Goal: Task Accomplishment & Management: Manage account settings

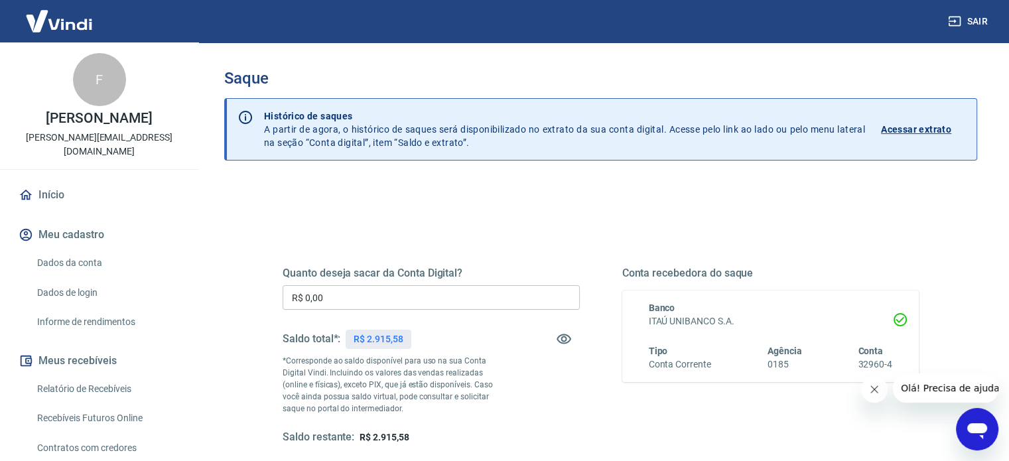
click at [348, 294] on input "R$ 0,00" at bounding box center [431, 297] width 297 height 25
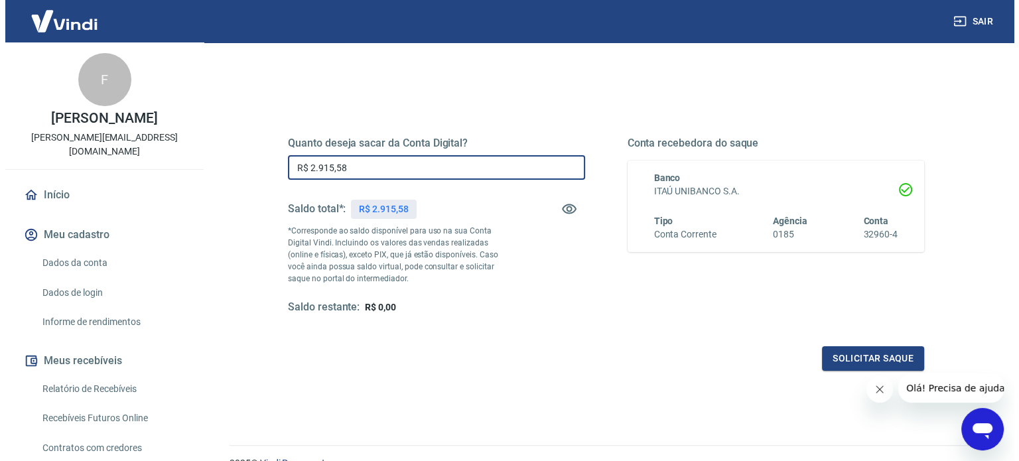
scroll to position [133, 0]
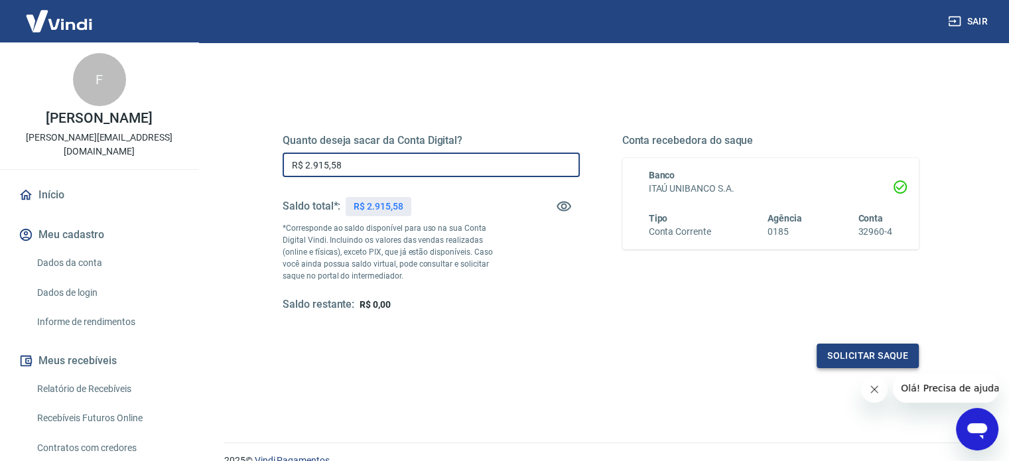
type input "R$ 2.915,58"
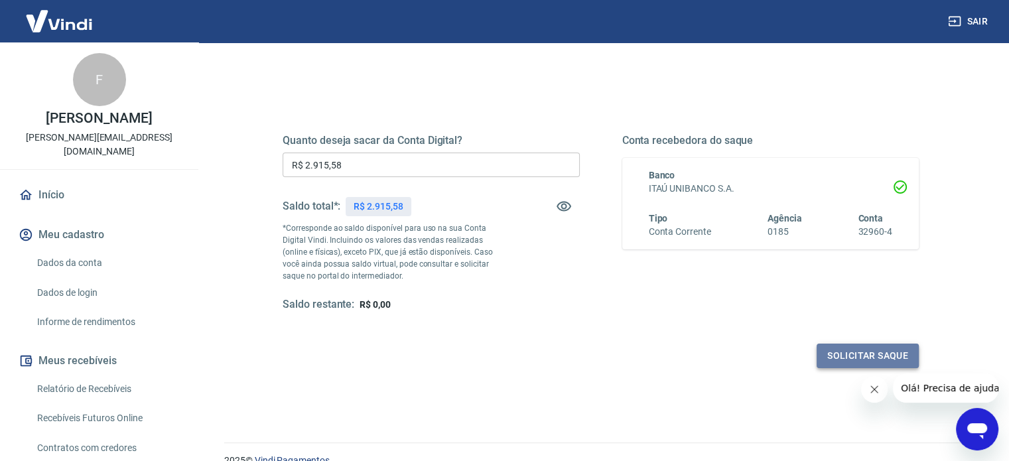
click at [835, 352] on button "Solicitar saque" at bounding box center [868, 356] width 102 height 25
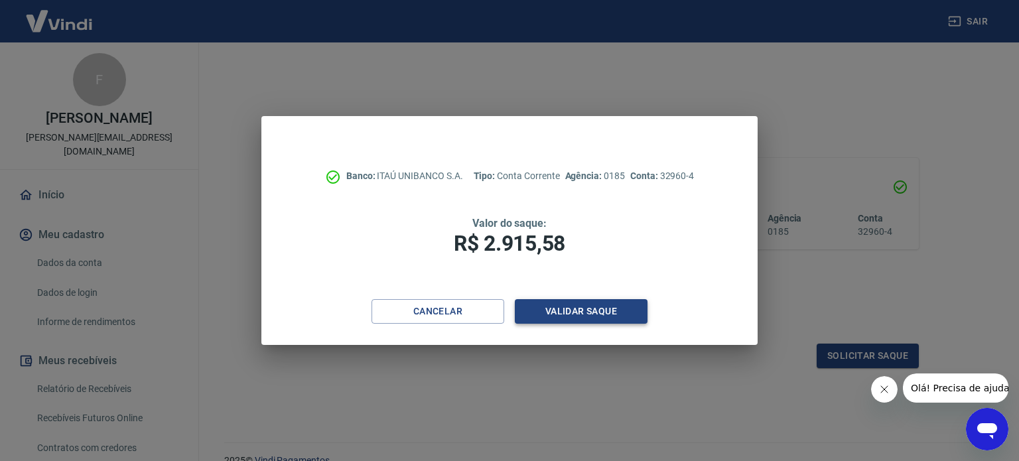
click at [579, 310] on button "Validar saque" at bounding box center [581, 311] width 133 height 25
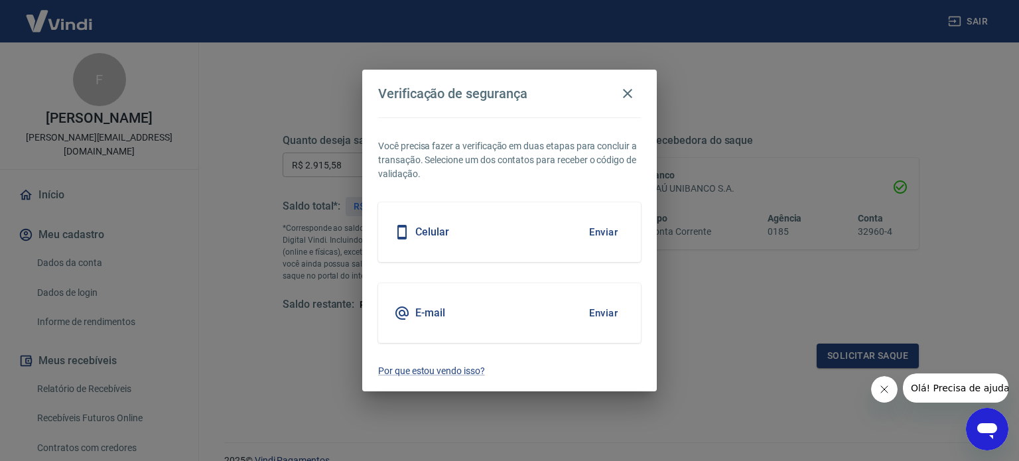
click at [605, 310] on button "Enviar" at bounding box center [603, 313] width 43 height 28
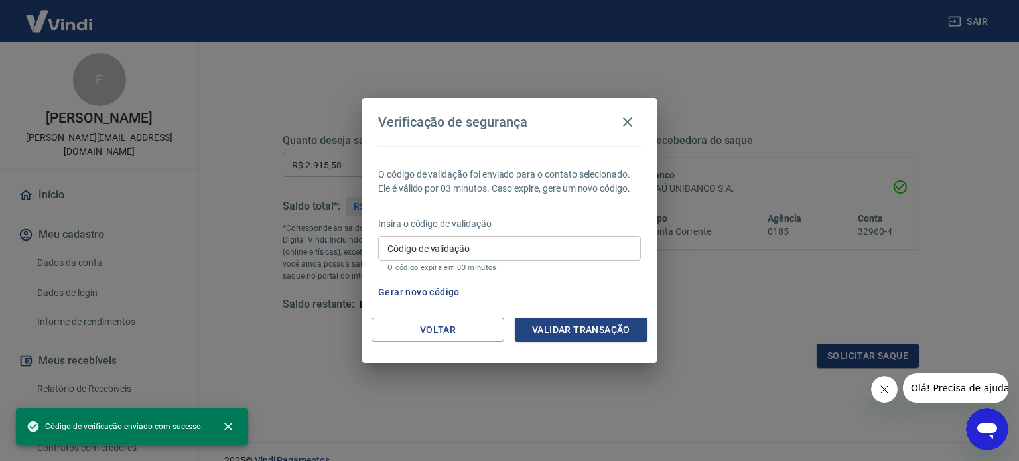
click at [452, 239] on input "Código de validação" at bounding box center [509, 248] width 263 height 25
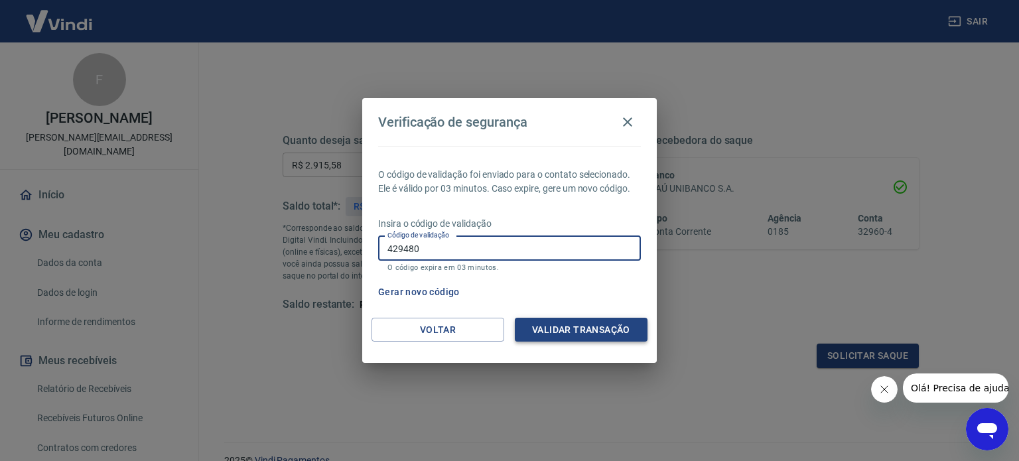
type input "429480"
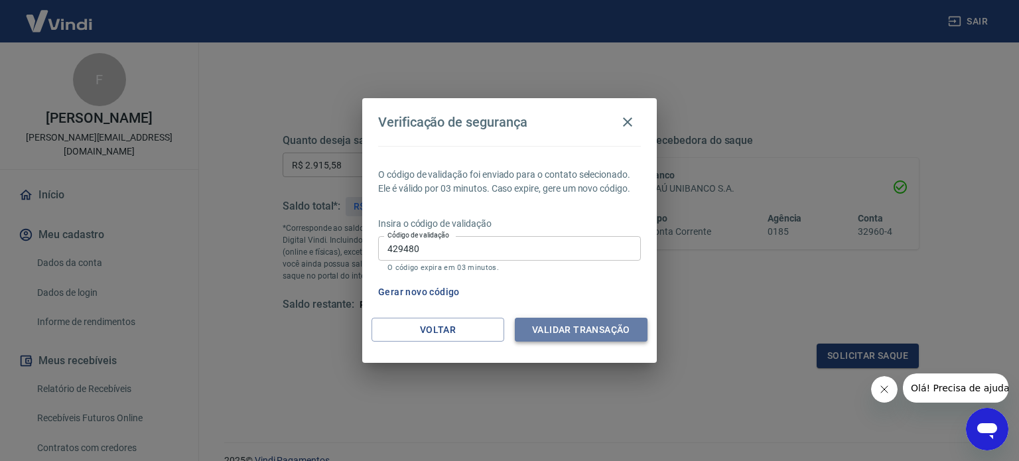
click at [543, 322] on button "Validar transação" at bounding box center [581, 330] width 133 height 25
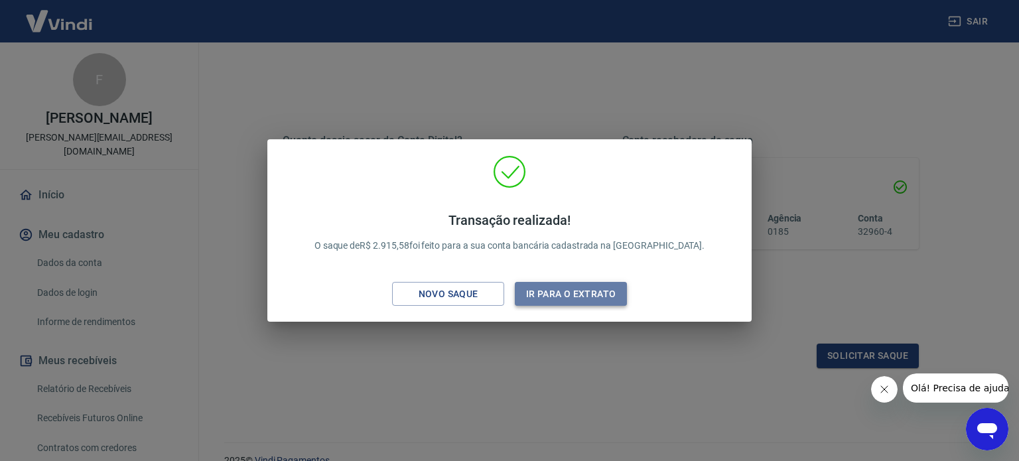
click at [565, 292] on button "Ir para o extrato" at bounding box center [571, 294] width 112 height 25
